Goal: Task Accomplishment & Management: Manage account settings

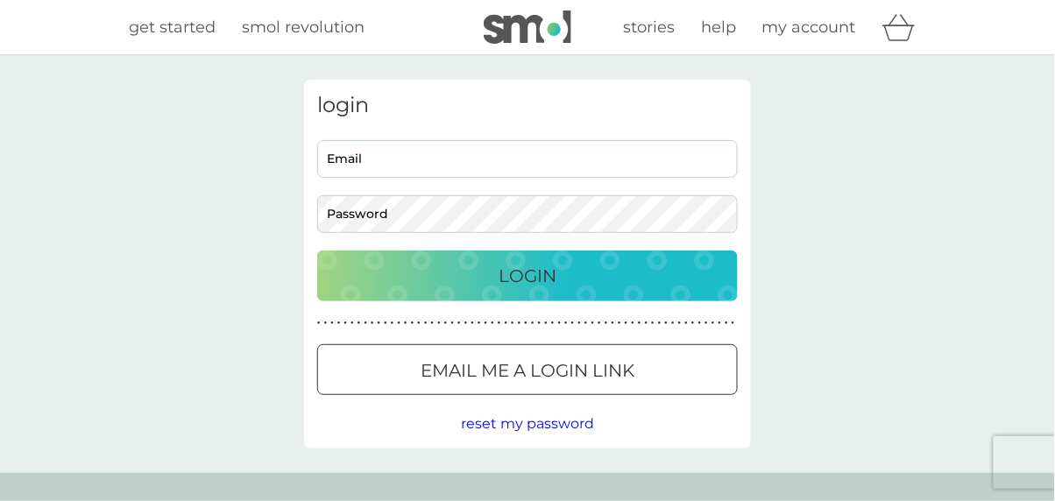
click at [535, 271] on p "Login" at bounding box center [527, 276] width 58 height 28
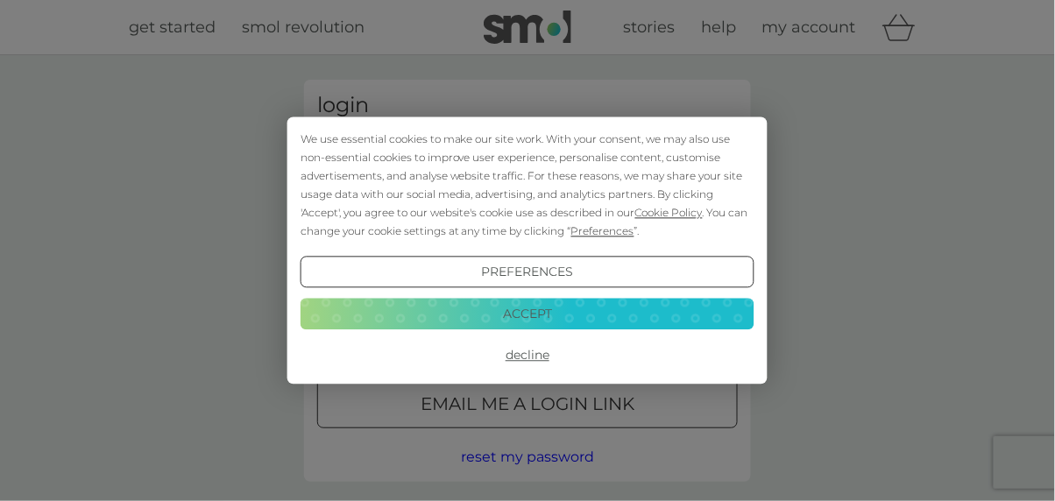
type input "[EMAIL_ADDRESS][DOMAIN_NAME]"
click at [317, 284] on button "Login" at bounding box center [527, 309] width 420 height 51
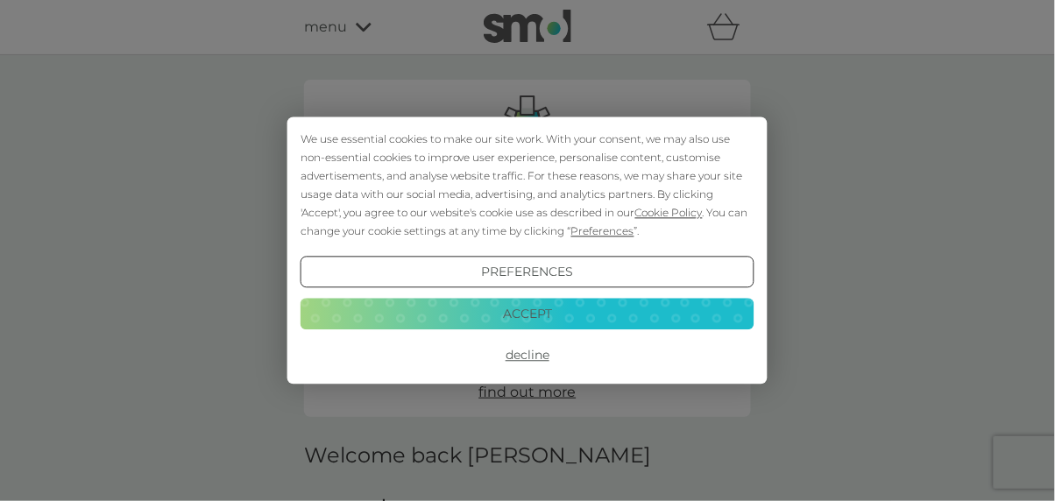
click at [547, 314] on button "Accept" at bounding box center [527, 314] width 454 height 32
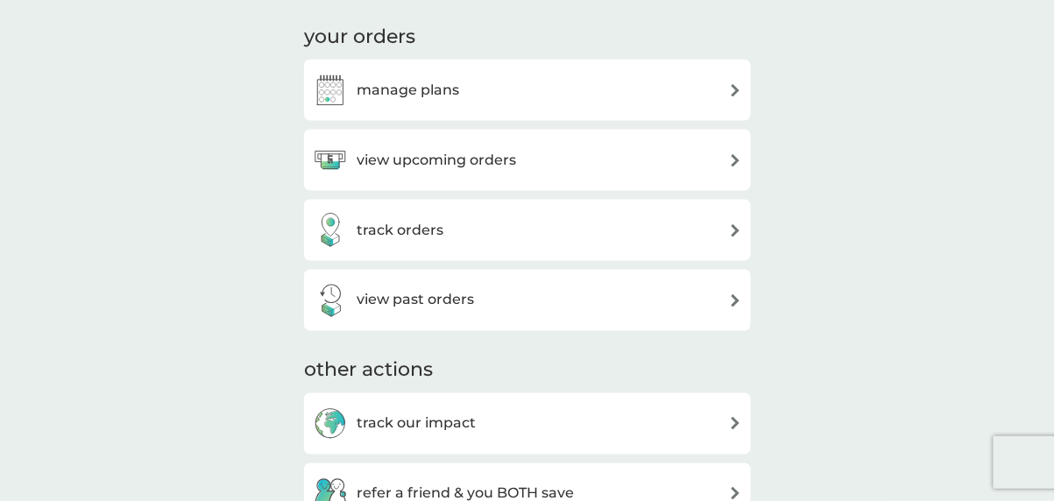
scroll to position [477, 0]
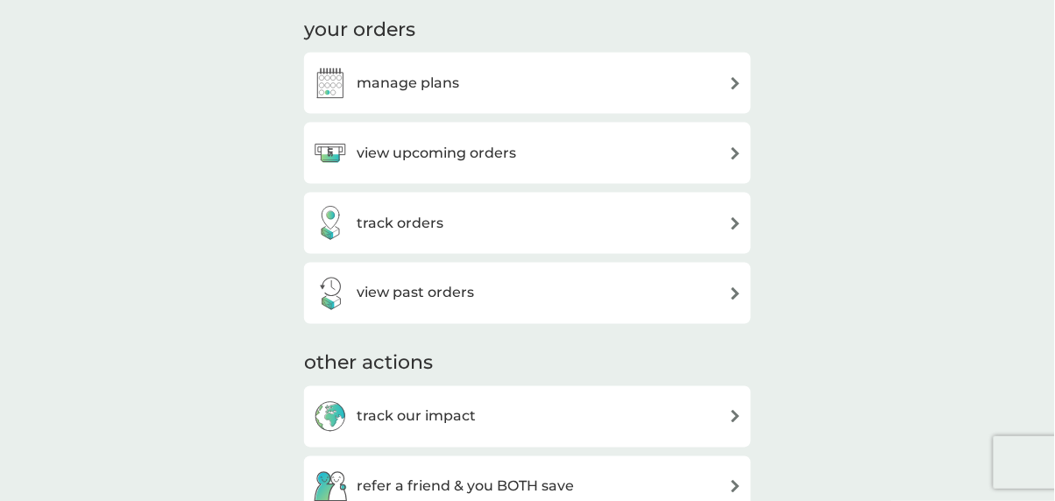
click at [734, 78] on img at bounding box center [735, 83] width 13 height 13
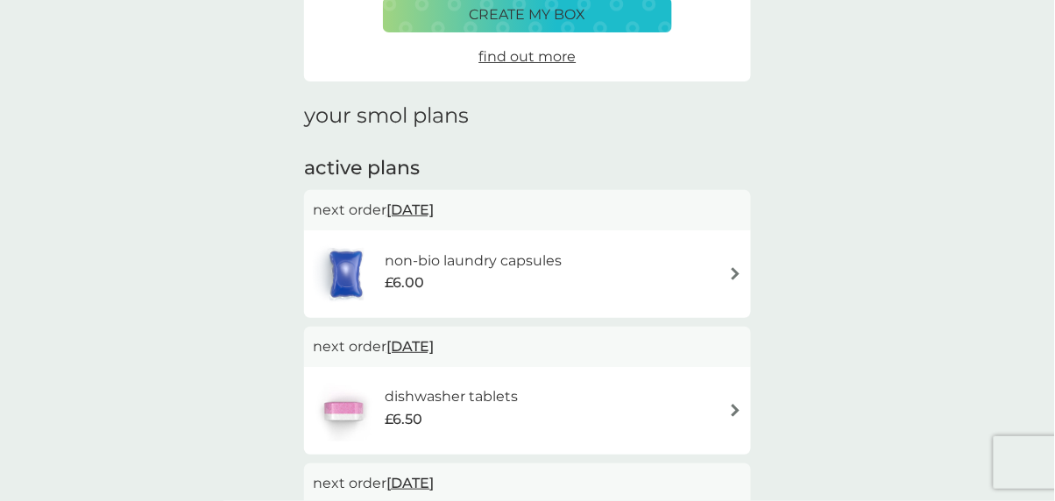
scroll to position [160, 0]
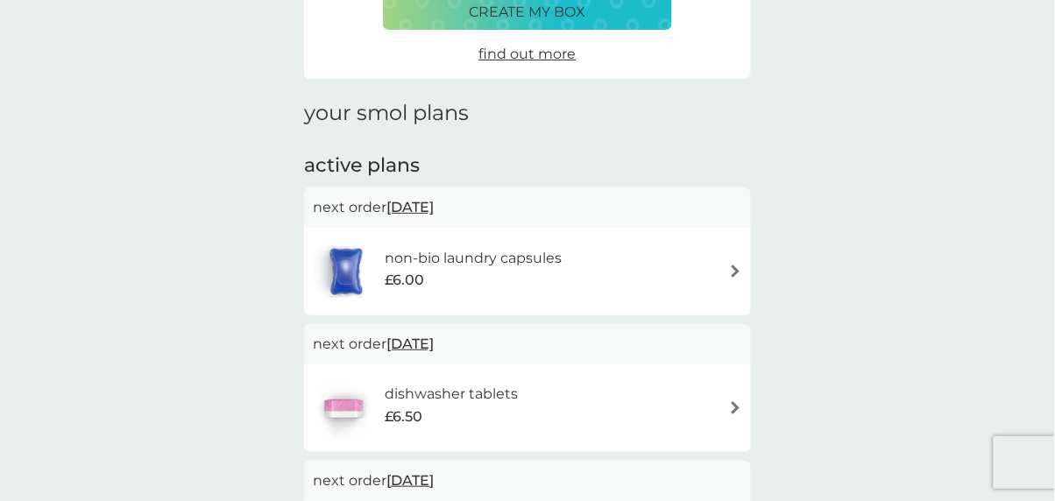
click at [737, 271] on img at bounding box center [735, 271] width 13 height 13
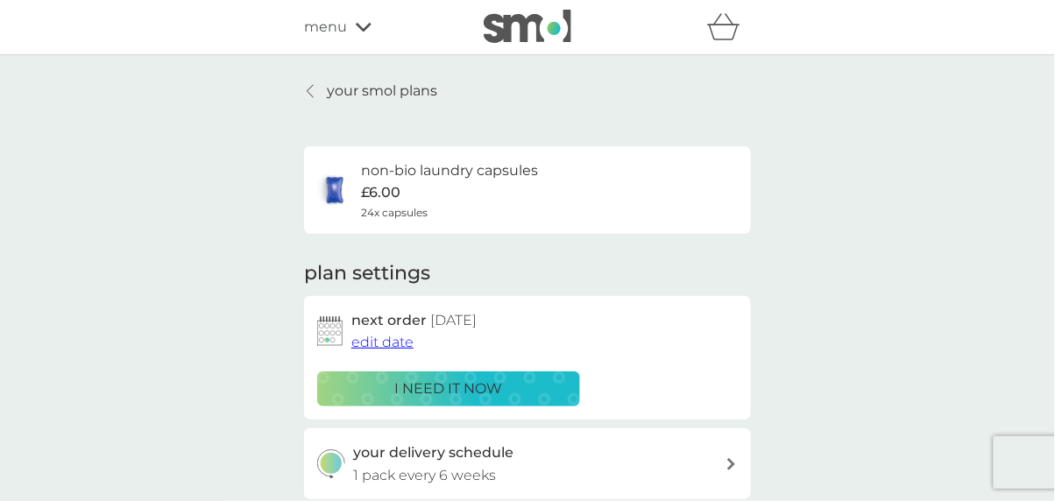
click at [398, 341] on span "edit date" at bounding box center [382, 342] width 62 height 17
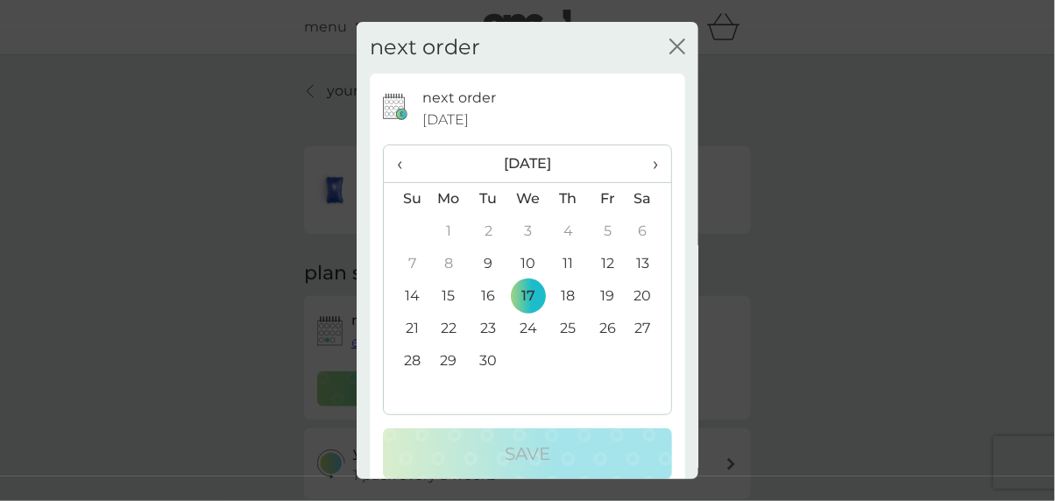
click at [530, 345] on td "24" at bounding box center [528, 329] width 40 height 32
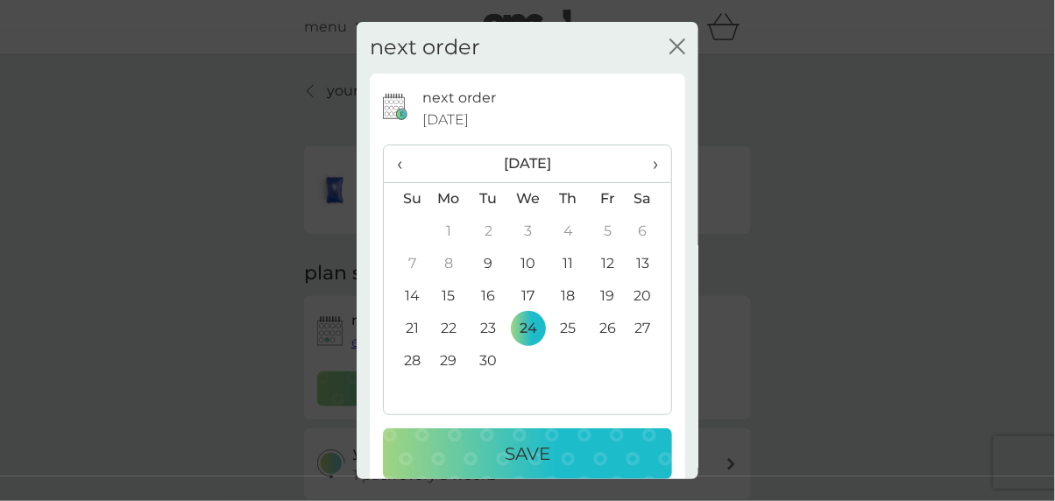
click at [529, 465] on p "Save" at bounding box center [528, 454] width 46 height 28
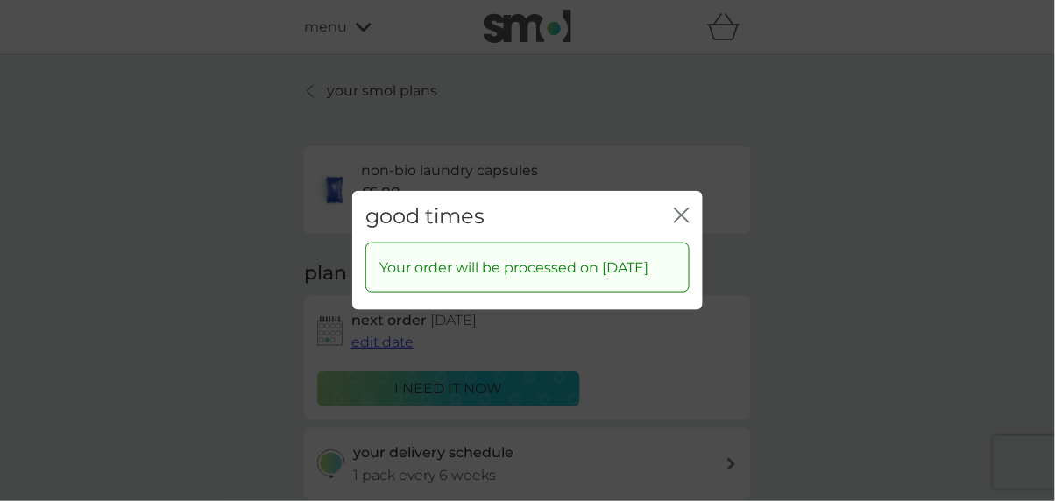
click at [682, 223] on icon "close" at bounding box center [682, 216] width 16 height 16
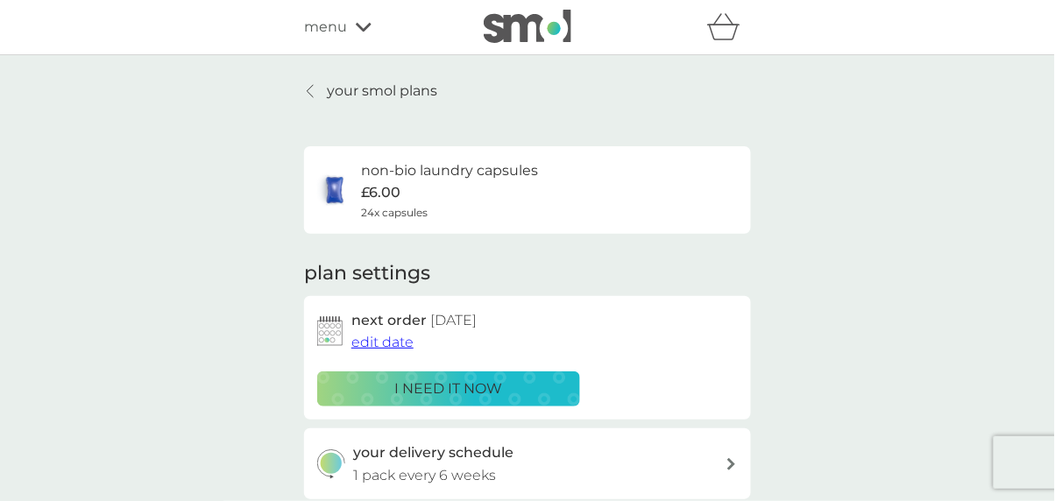
click at [319, 90] on link "your smol plans" at bounding box center [370, 91] width 133 height 23
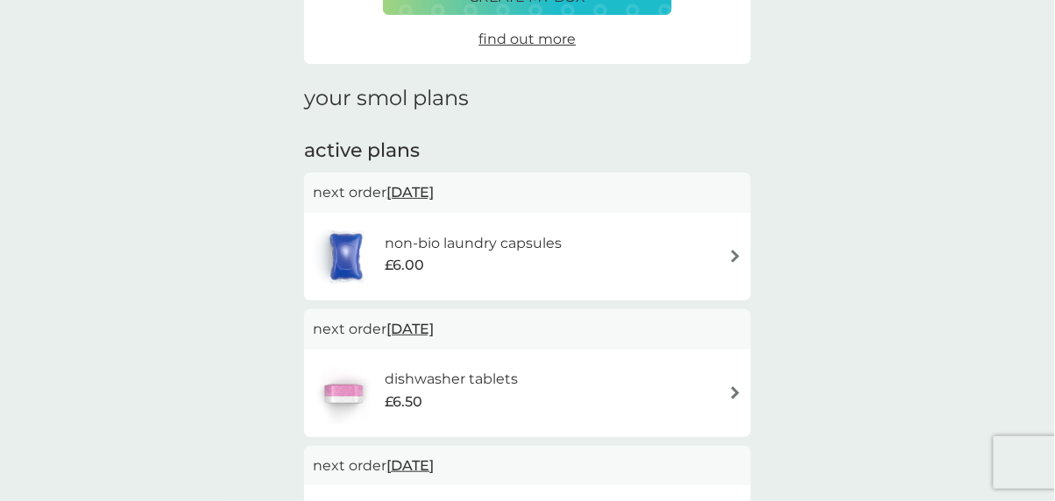
scroll to position [178, 0]
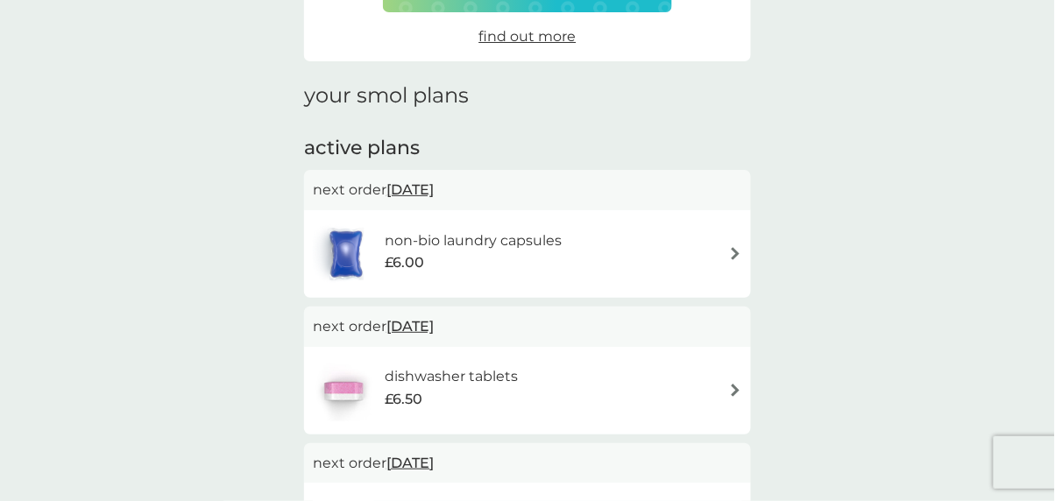
click at [731, 391] on img at bounding box center [735, 390] width 13 height 13
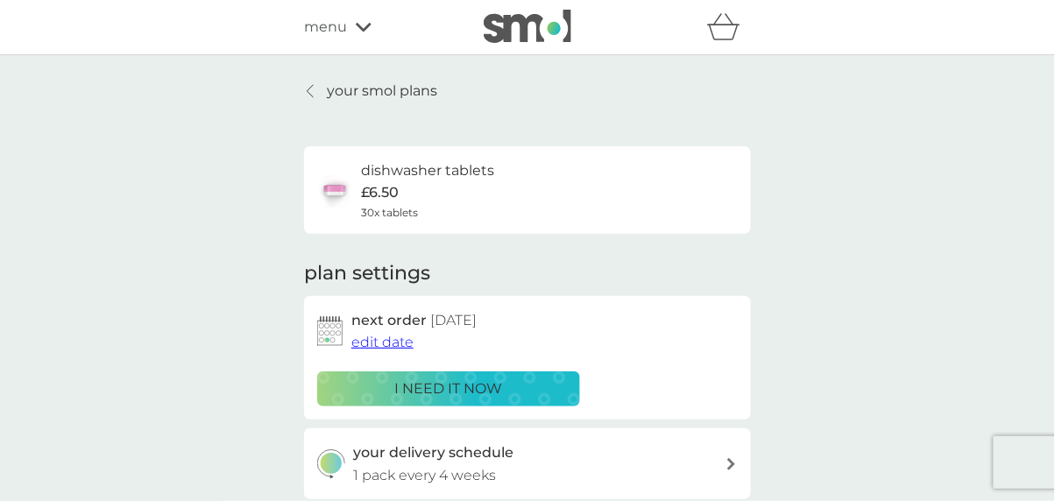
click at [388, 341] on span "edit date" at bounding box center [382, 342] width 62 height 17
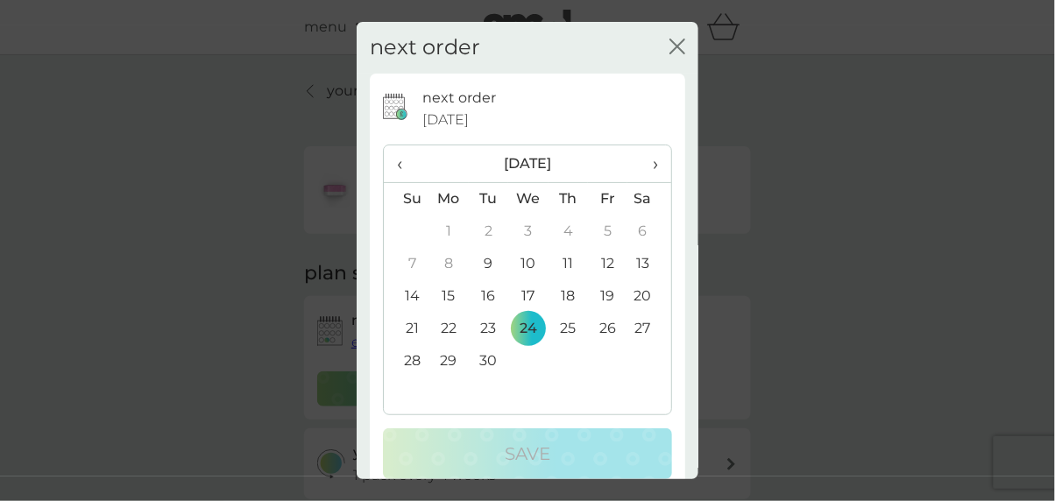
click at [652, 174] on span "›" at bounding box center [649, 163] width 18 height 37
click at [527, 238] on td "1" at bounding box center [528, 231] width 40 height 32
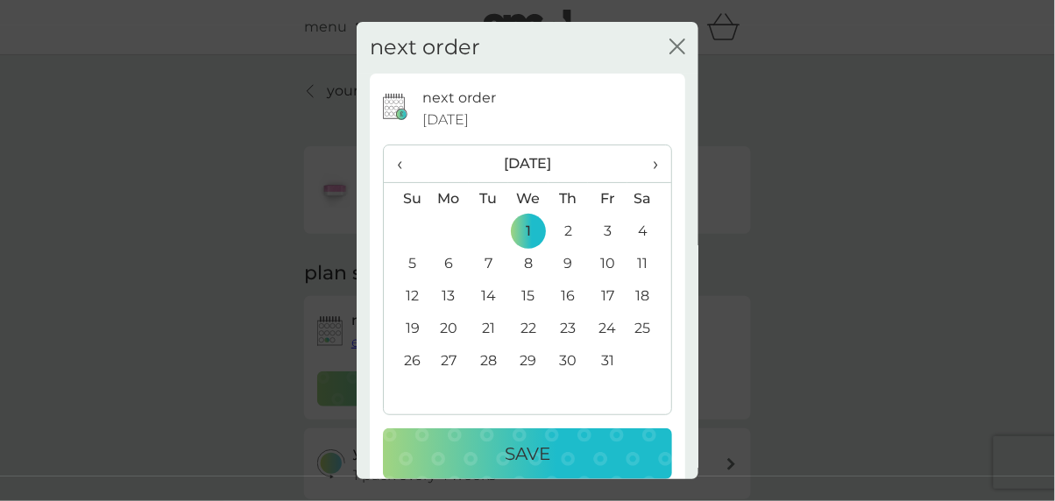
click at [534, 466] on p "Save" at bounding box center [528, 454] width 46 height 28
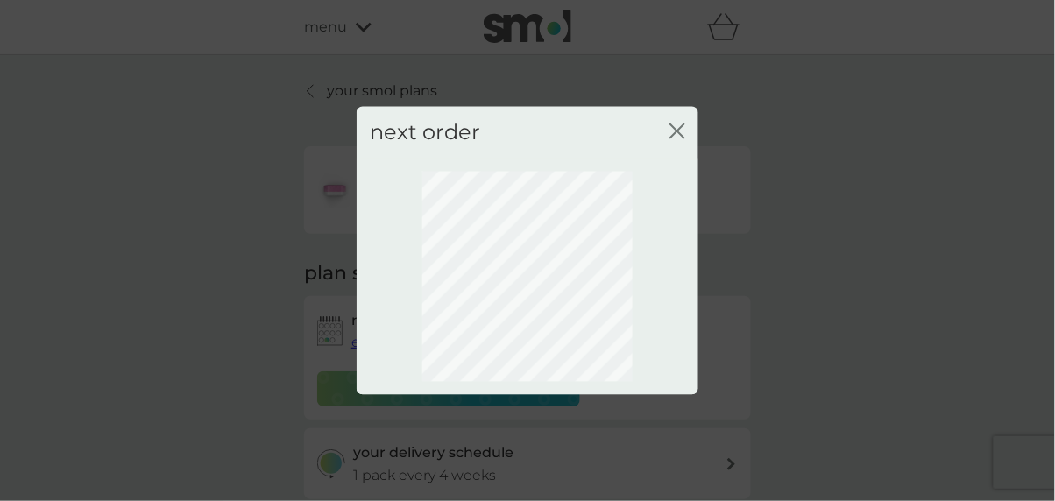
click at [671, 139] on icon "close" at bounding box center [677, 132] width 16 height 16
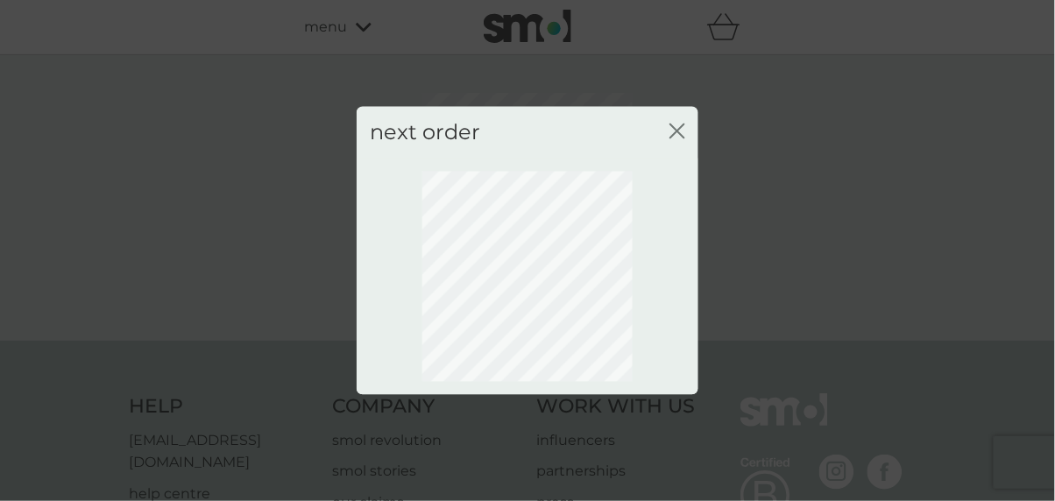
click at [677, 145] on div "close" at bounding box center [677, 132] width 16 height 25
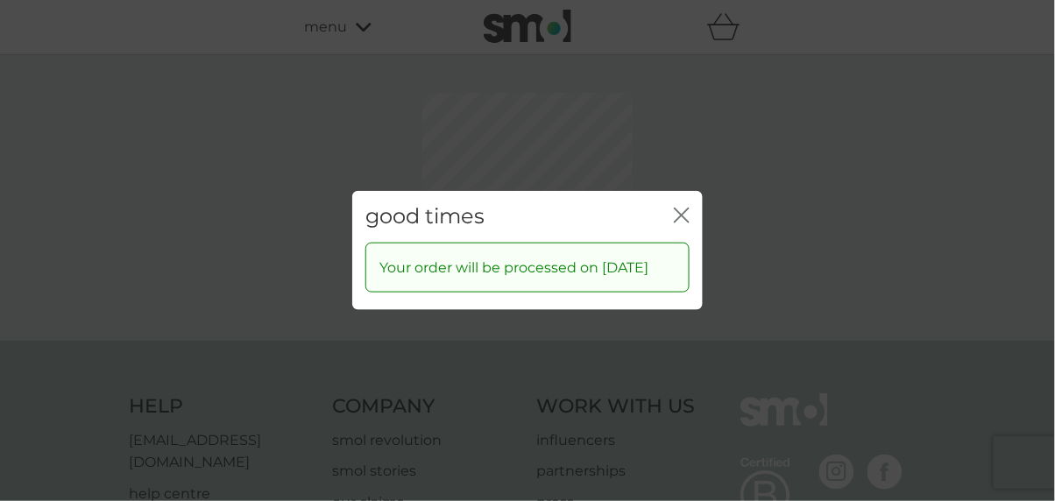
click at [676, 160] on div "good times close Your order will be processed on [DATE]" at bounding box center [527, 250] width 1055 height 501
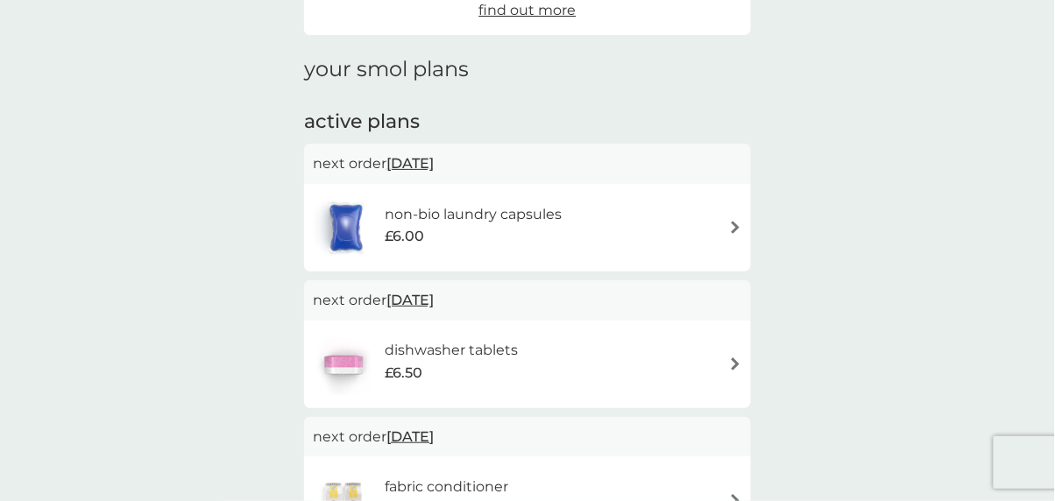
scroll to position [204, 0]
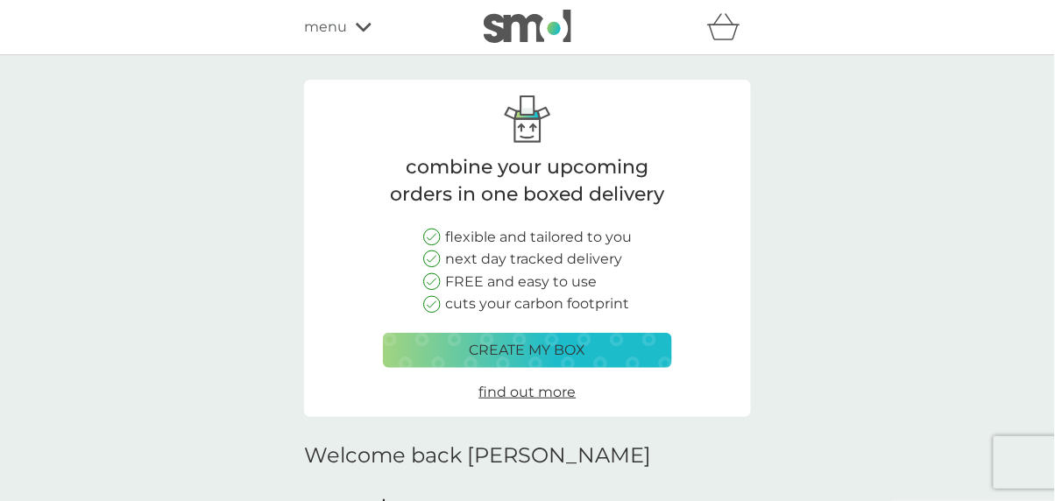
click at [335, 33] on span "menu" at bounding box center [325, 27] width 43 height 23
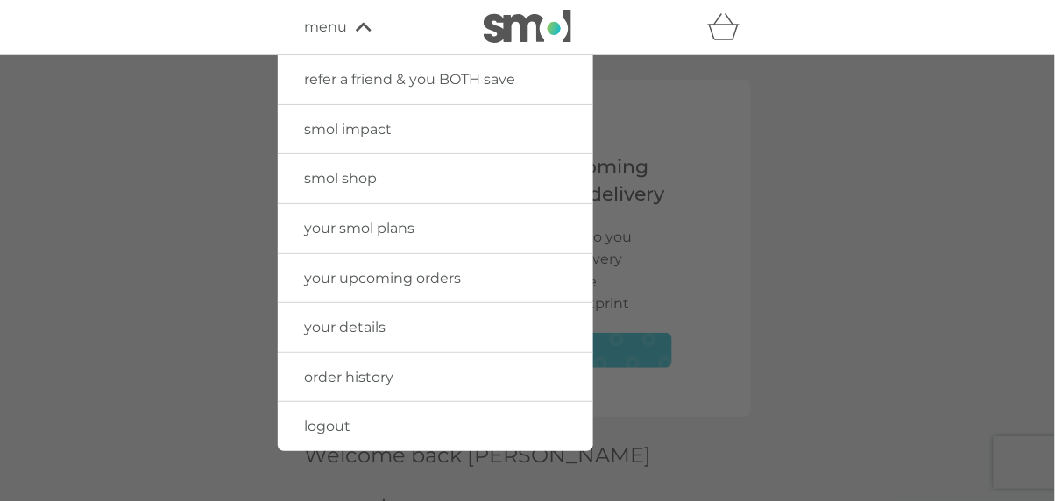
click at [340, 427] on span "logout" at bounding box center [327, 426] width 46 height 17
